Goal: Transaction & Acquisition: Book appointment/travel/reservation

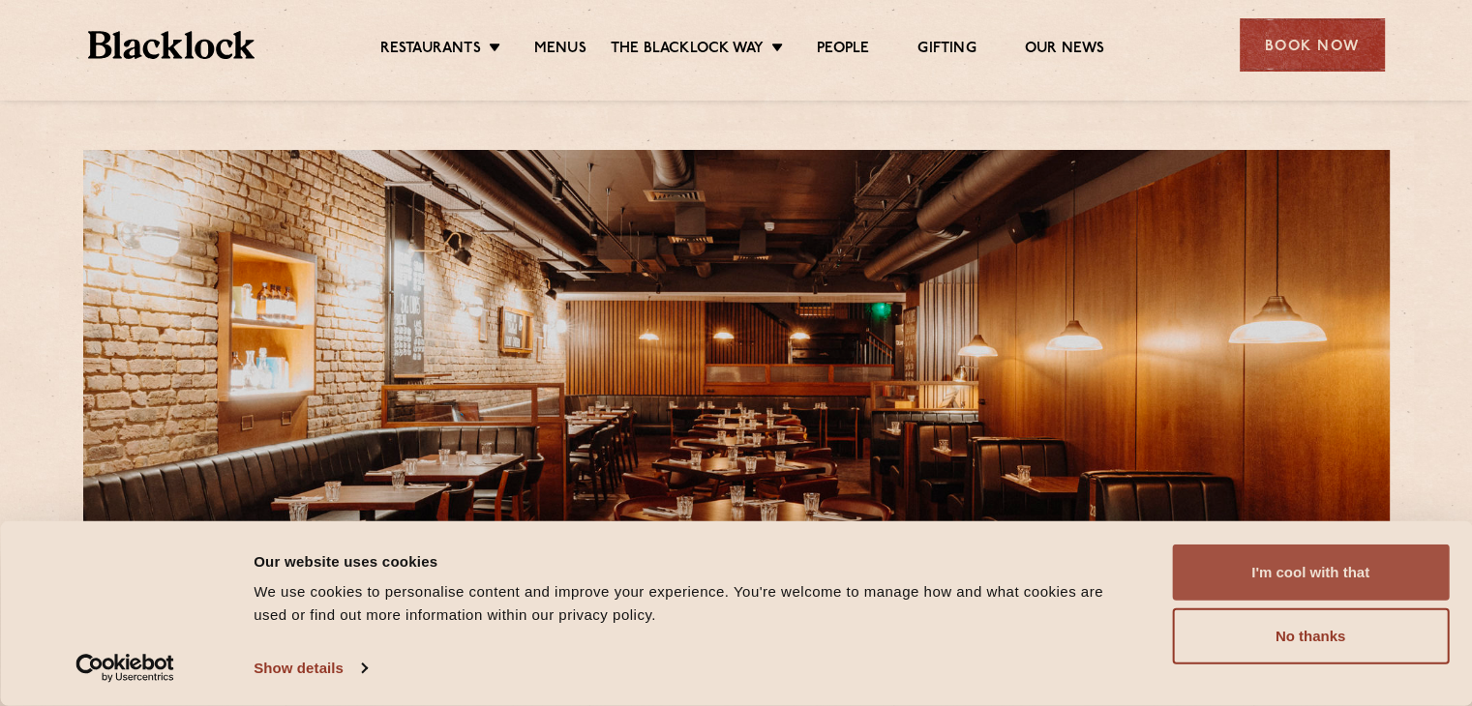
click at [1280, 579] on button "I'm cool with that" at bounding box center [1310, 573] width 277 height 56
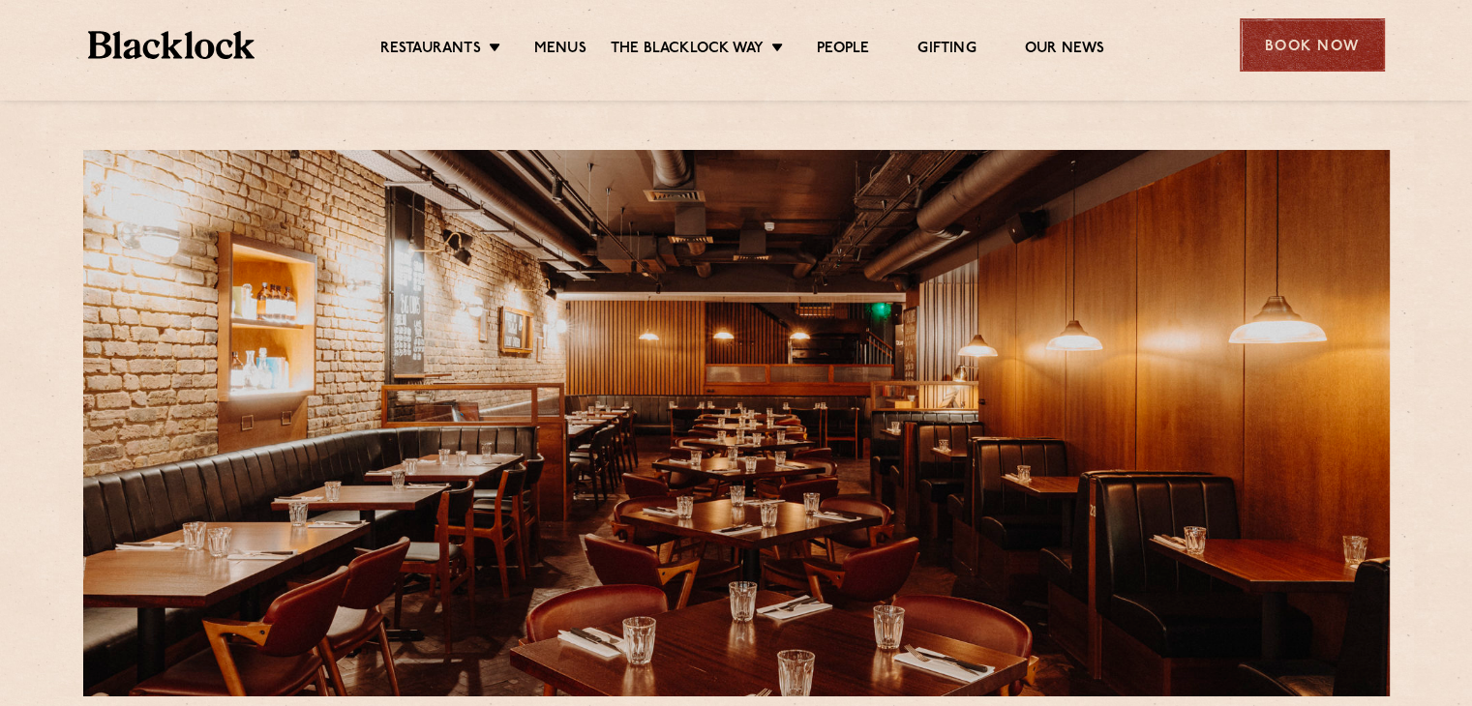
click at [1304, 51] on div "Book Now" at bounding box center [1311, 44] width 145 height 53
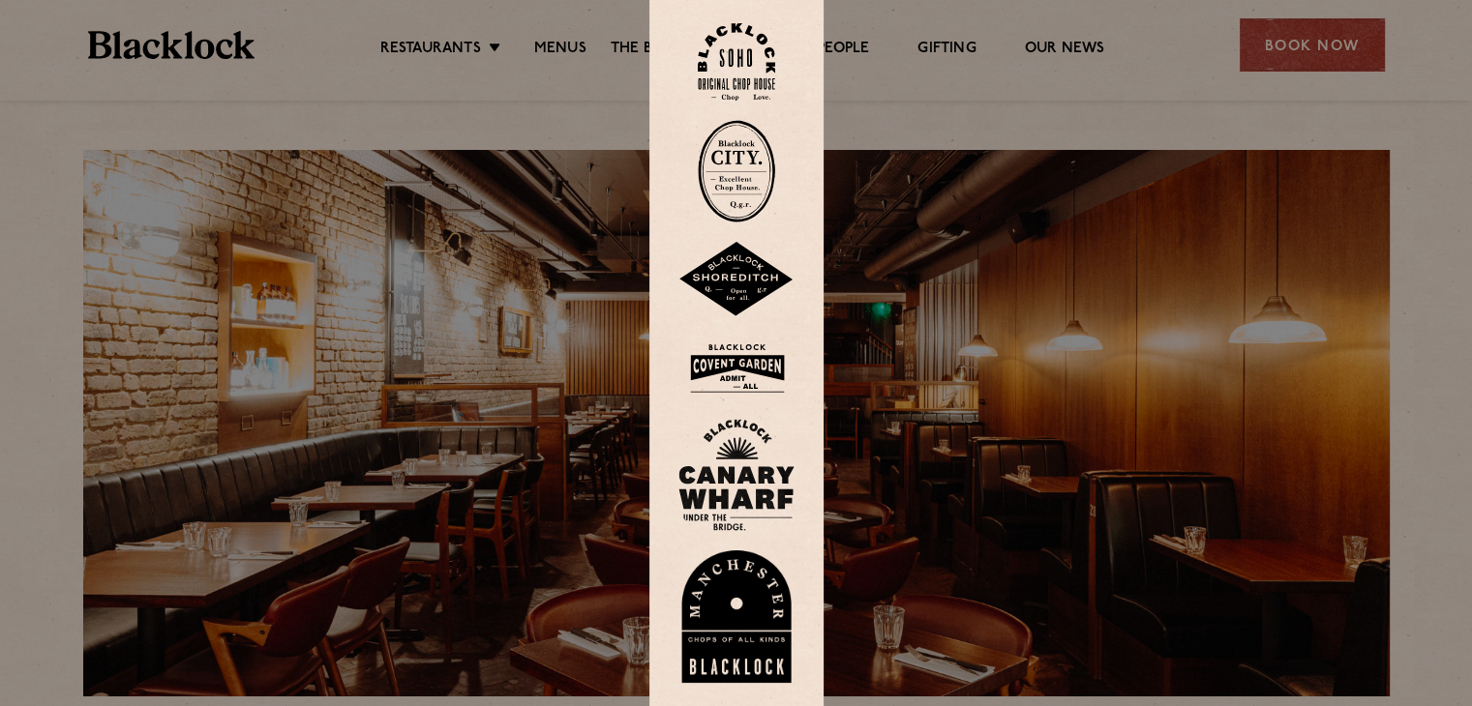
click at [1322, 202] on div at bounding box center [736, 353] width 1472 height 706
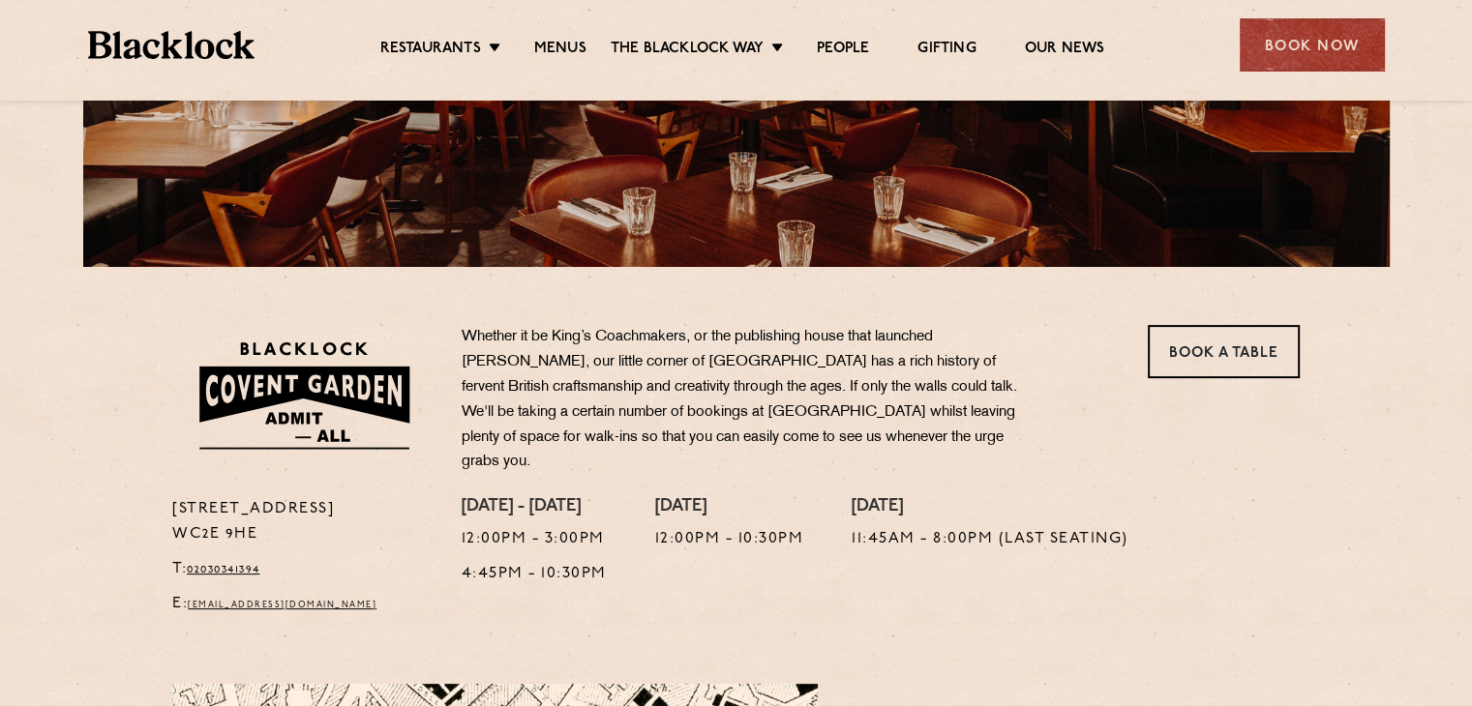
scroll to position [580, 0]
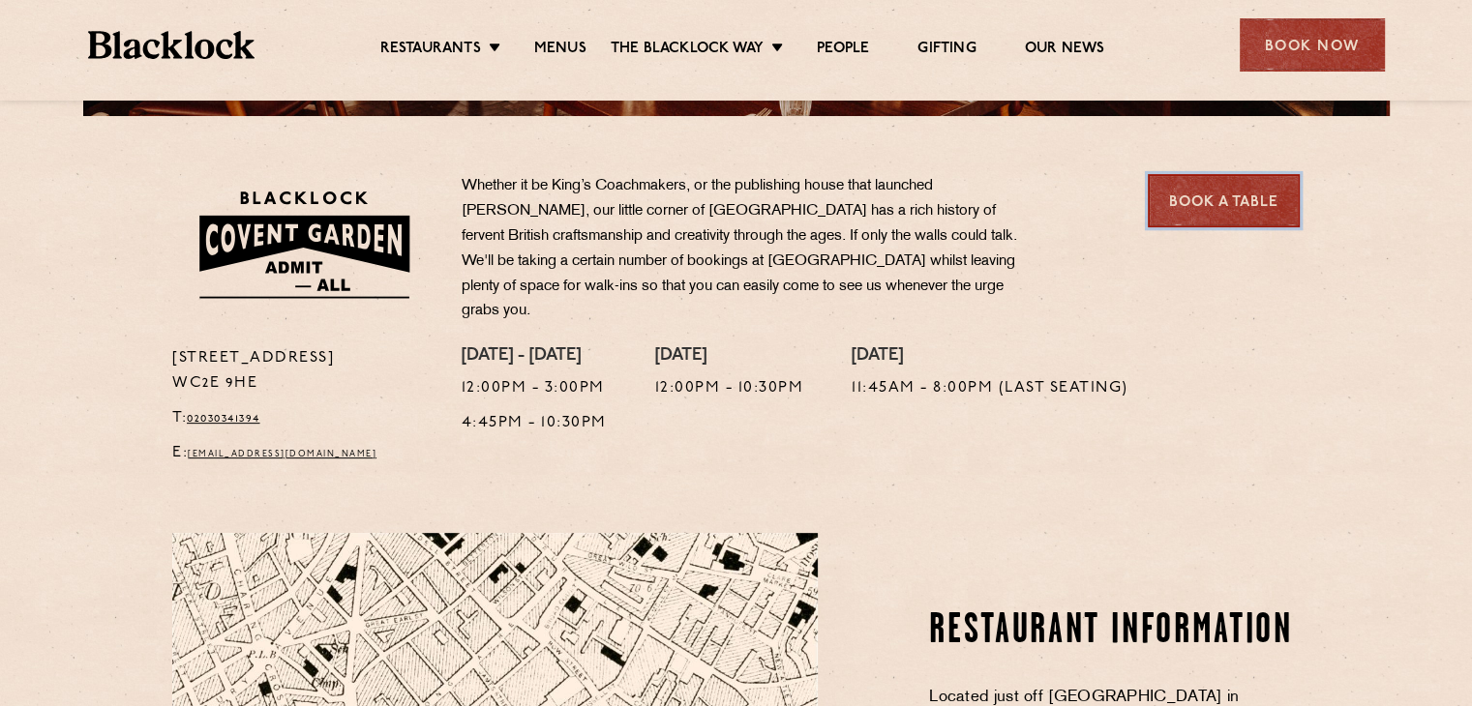
click at [1201, 192] on link "Book a Table" at bounding box center [1223, 200] width 152 height 53
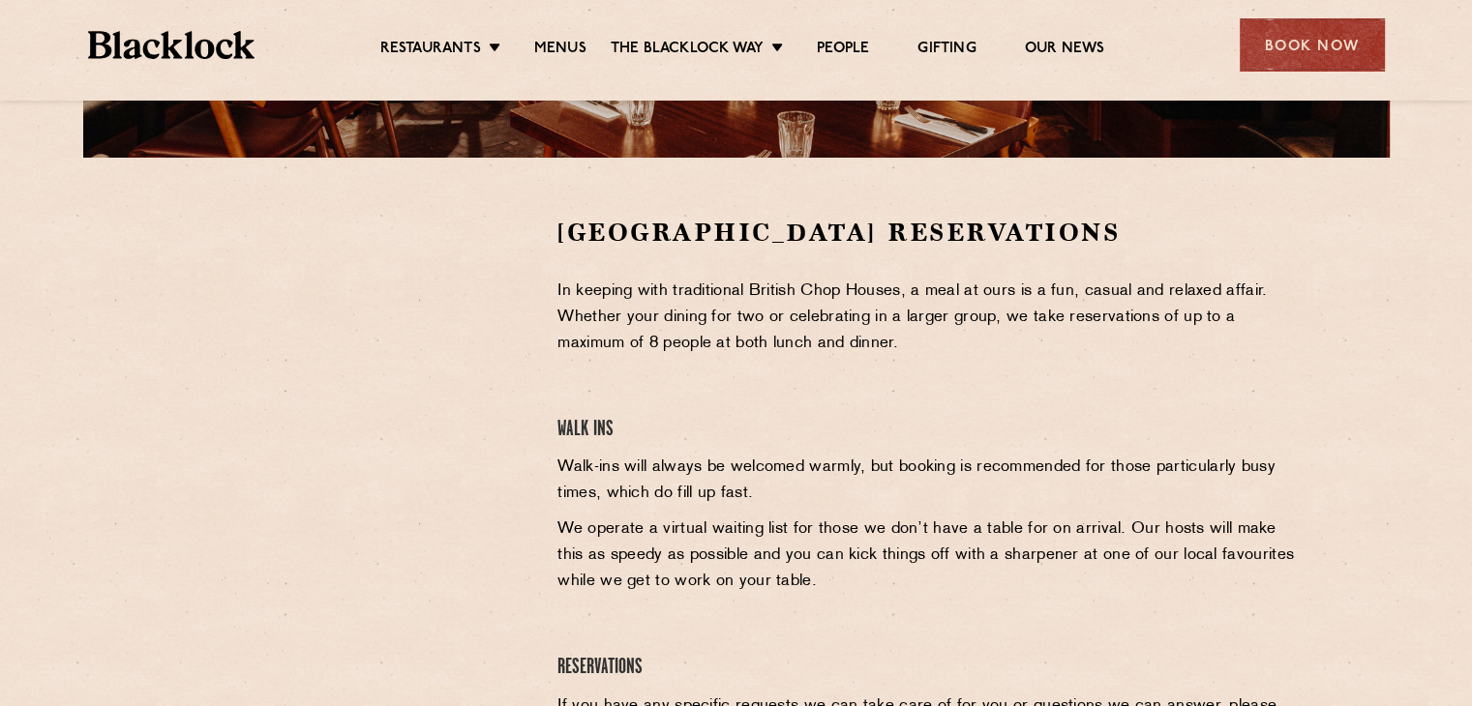
scroll to position [484, 0]
